Goal: Task Accomplishment & Management: Manage account settings

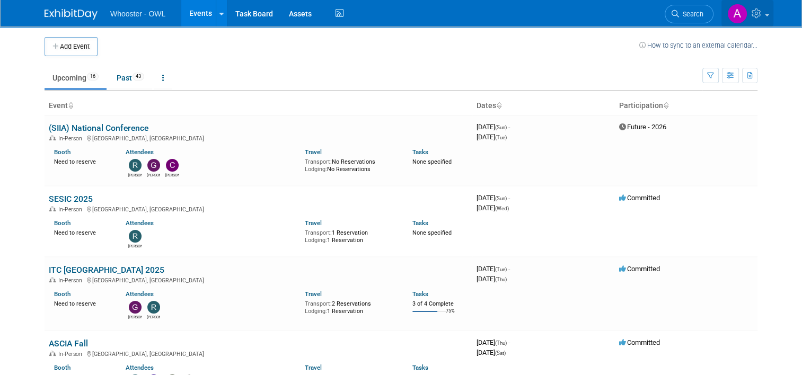
click at [764, 11] on icon at bounding box center [758, 13] width 12 height 10
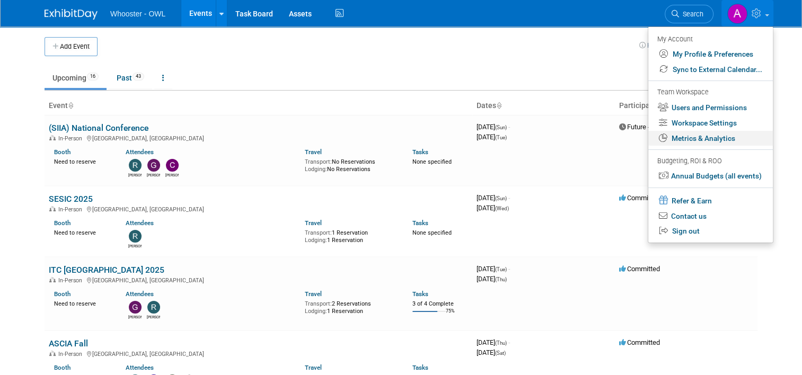
click at [721, 136] on link "Metrics & Analytics" at bounding box center [711, 138] width 125 height 15
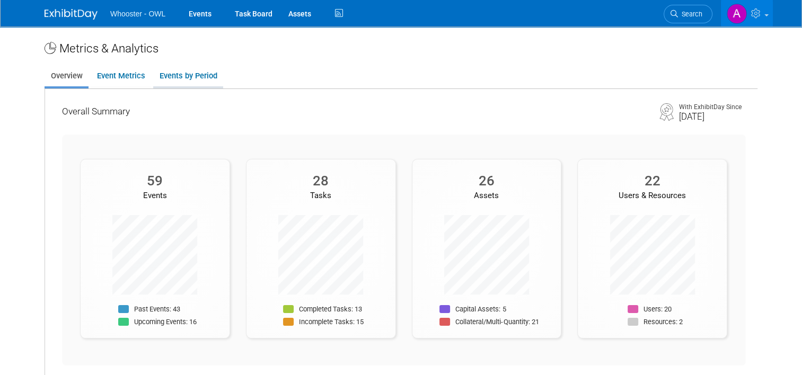
click at [191, 74] on link "Events by Period" at bounding box center [188, 76] width 70 height 21
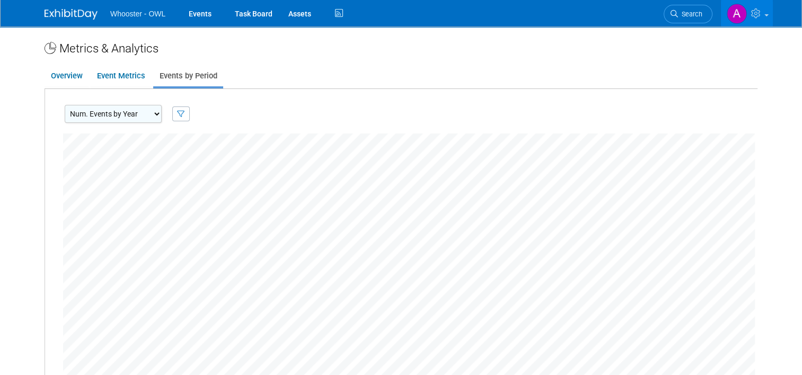
click at [133, 113] on select "Num. Events by Year Num. Events by Quarter Num. Events by Month" at bounding box center [113, 114] width 97 height 18
click at [106, 75] on link "Event Metrics" at bounding box center [121, 76] width 60 height 21
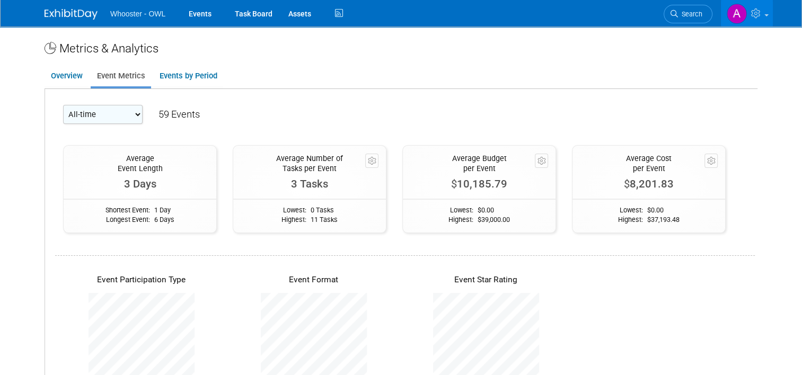
click at [117, 118] on select "All-time 2026 2025" at bounding box center [103, 114] width 80 height 19
select select "2025"
click at [63, 105] on select "All-time 2026 2025" at bounding box center [103, 114] width 80 height 19
click at [313, 112] on div "All-time 2026 2025 56 Events" at bounding box center [405, 118] width 684 height 27
click at [59, 75] on link "Overview" at bounding box center [67, 76] width 44 height 21
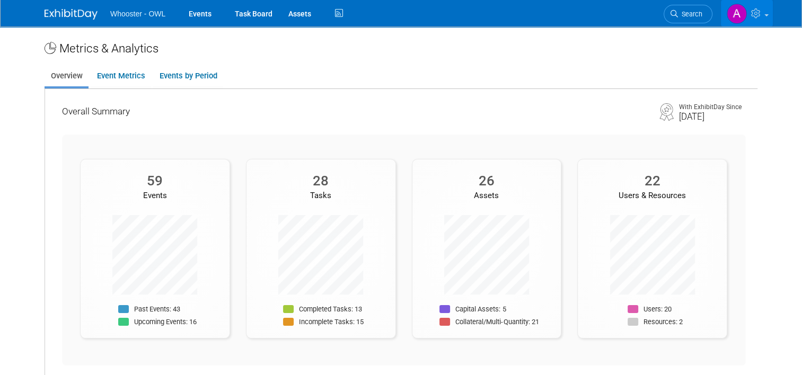
click at [742, 15] on img at bounding box center [737, 14] width 20 height 20
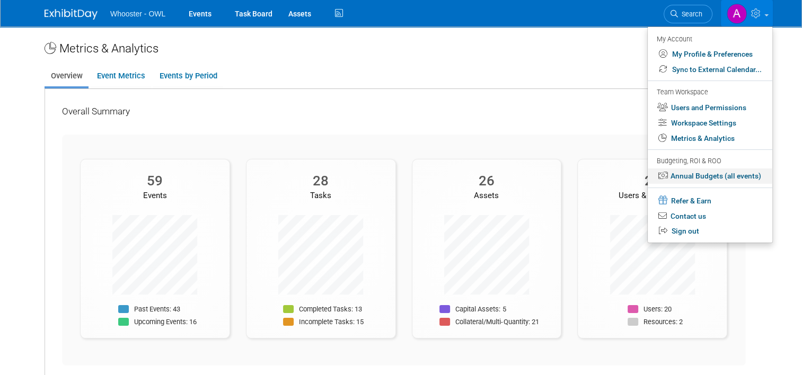
click at [723, 178] on link "Annual Budgets (all events)" at bounding box center [710, 176] width 125 height 15
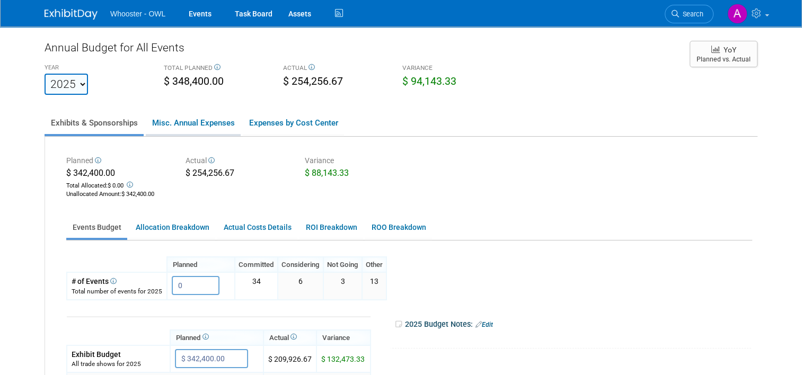
click at [180, 124] on link "Misc. Annual Expenses" at bounding box center [193, 123] width 95 height 22
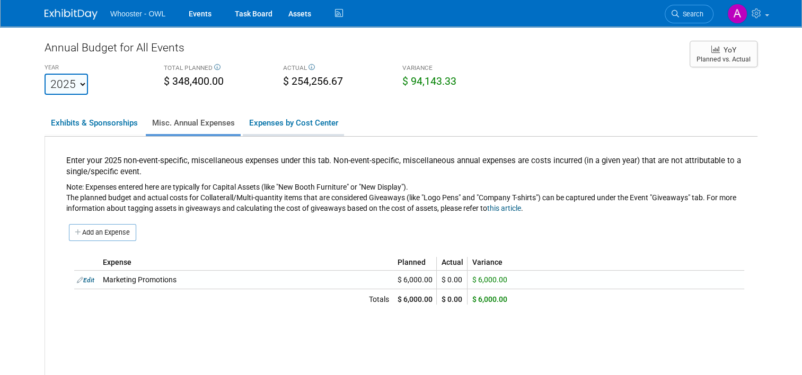
click at [303, 120] on link "Expenses by Cost Center" at bounding box center [293, 123] width 101 height 22
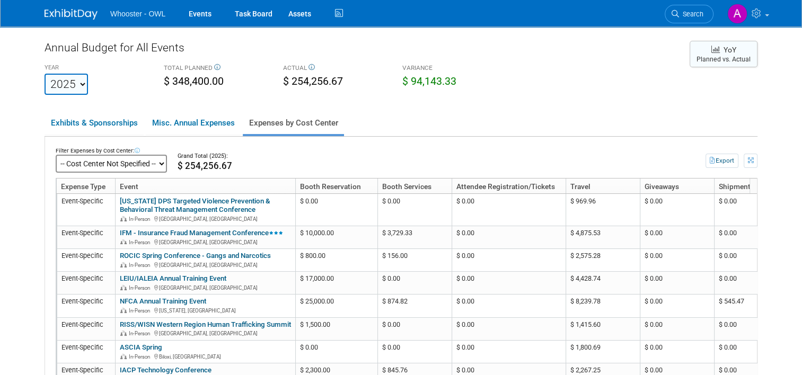
click at [728, 51] on span "YoY" at bounding box center [724, 50] width 25 height 10
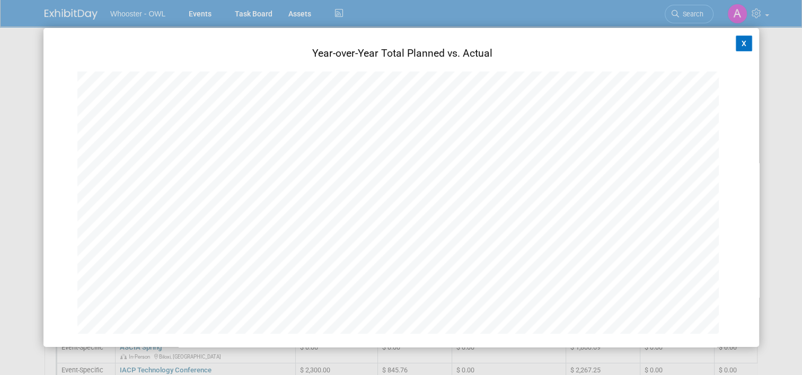
click at [736, 42] on button "X" at bounding box center [744, 44] width 17 height 16
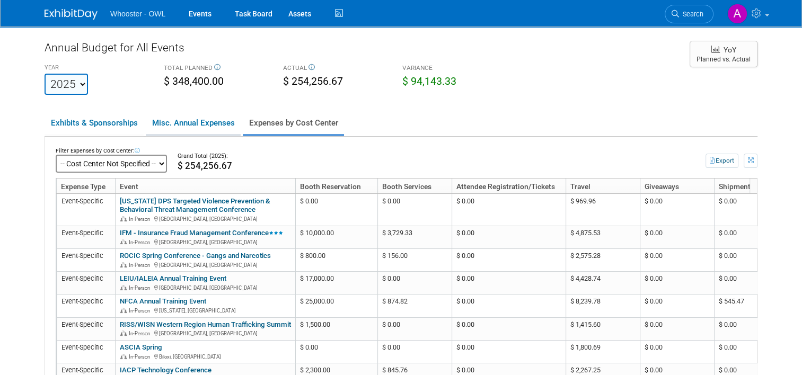
click at [206, 123] on link "Misc. Annual Expenses" at bounding box center [193, 123] width 95 height 22
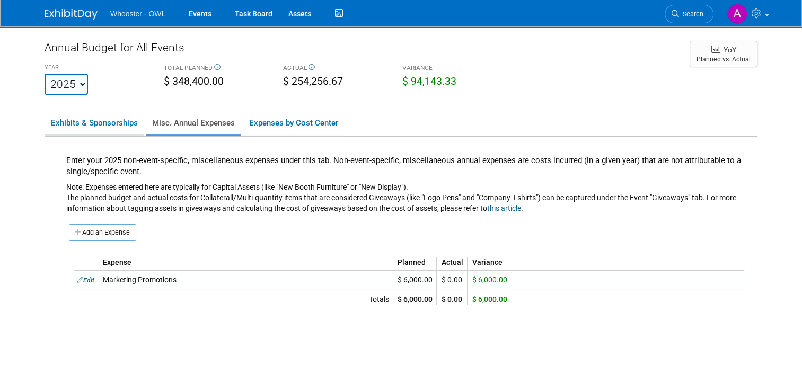
click at [75, 123] on link "Exhibits & Sponsorships" at bounding box center [94, 123] width 99 height 22
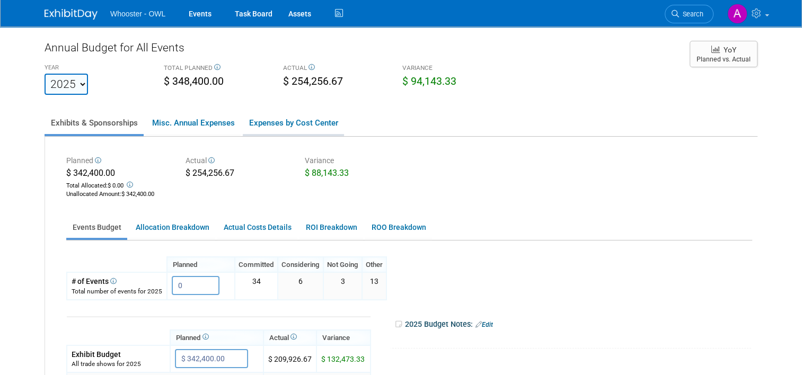
click at [298, 119] on link "Expenses by Cost Center" at bounding box center [293, 123] width 101 height 22
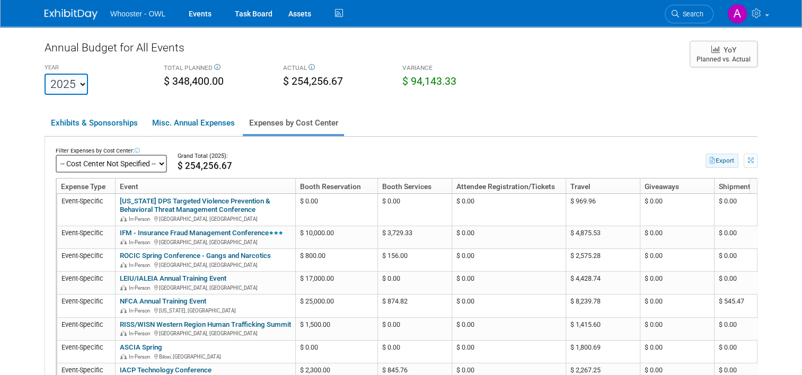
click at [728, 162] on button "Export" at bounding box center [722, 161] width 33 height 14
click at [502, 78] on div "VARIANCE $ 94,143.33" at bounding box center [454, 76] width 119 height 30
click at [251, 12] on link "Task Board" at bounding box center [254, 13] width 54 height 27
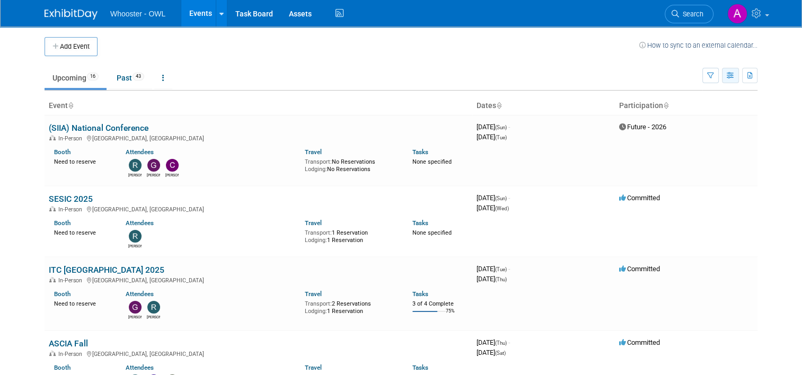
click at [734, 75] on icon "button" at bounding box center [731, 76] width 8 height 7
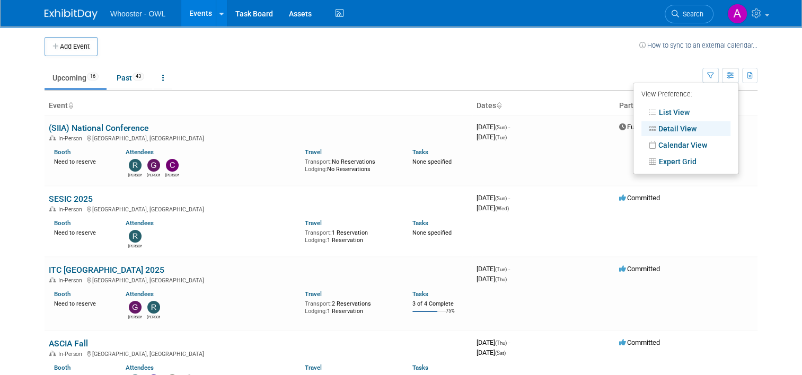
click at [630, 66] on td "Upcoming 16 Past 43 All Events 59 Past and Upcoming Grouped Annually Events gro…" at bounding box center [374, 73] width 658 height 34
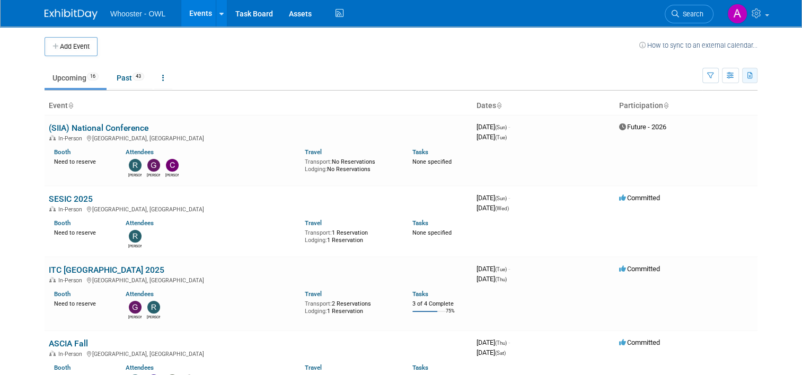
click at [754, 76] on icon "button" at bounding box center [751, 76] width 6 height 7
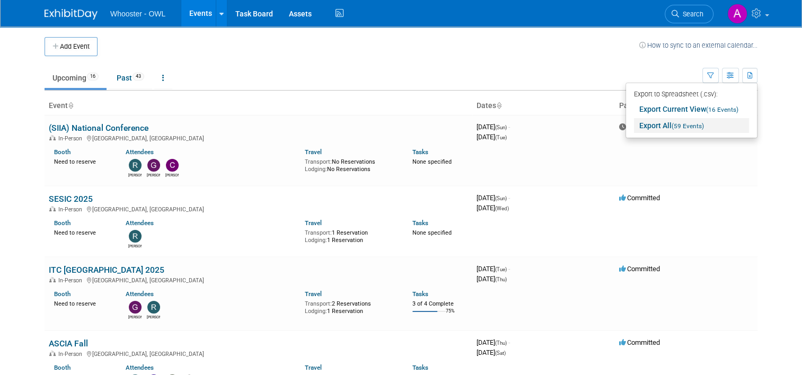
click at [666, 126] on link "Export All (59 Events)" at bounding box center [691, 125] width 115 height 15
